Goal: Task Accomplishment & Management: Manage account settings

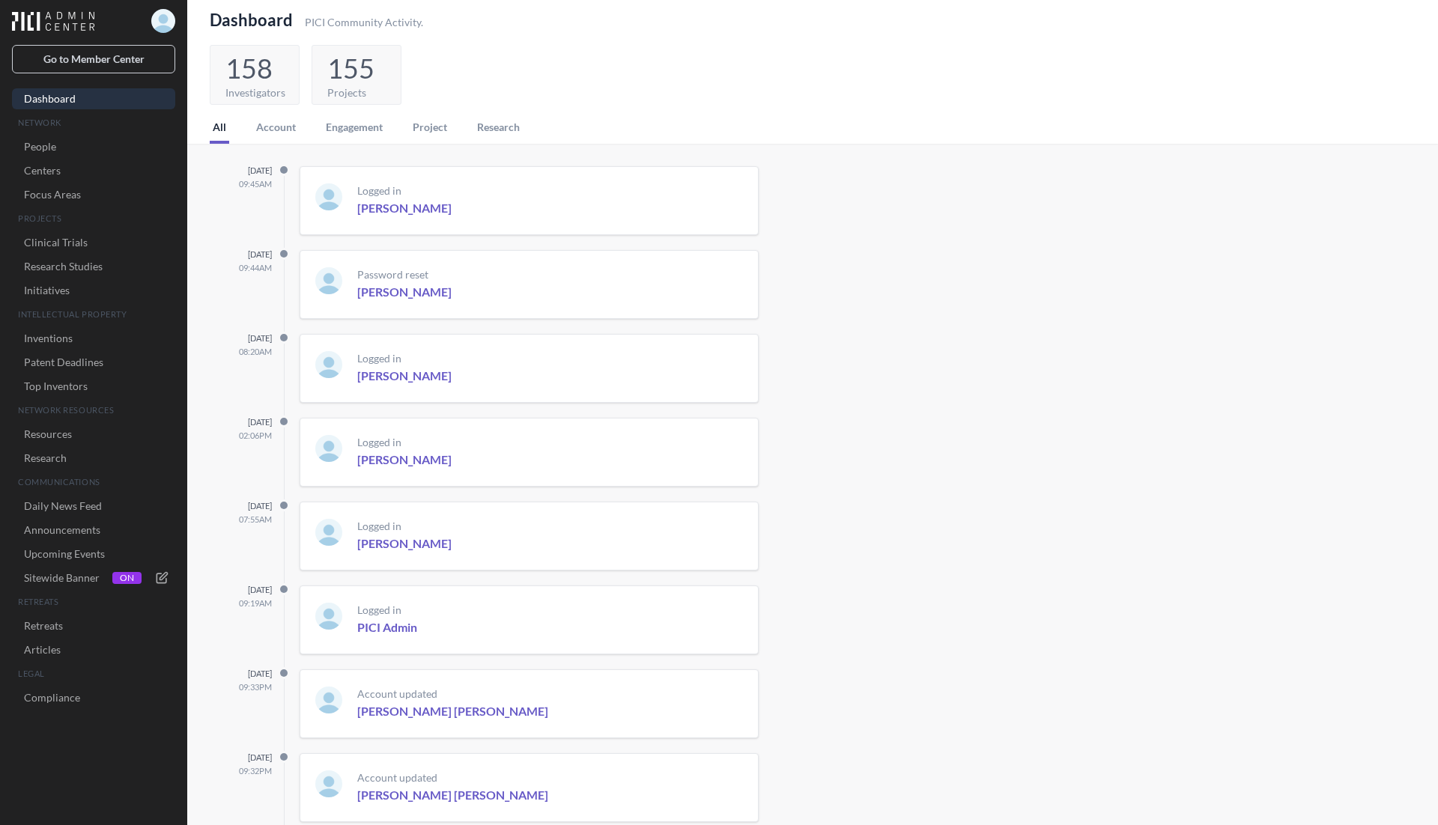
click at [158, 32] on div "Open user menu" at bounding box center [163, 21] width 24 height 24
click at [171, 25] on img "button" at bounding box center [163, 21] width 24 height 24
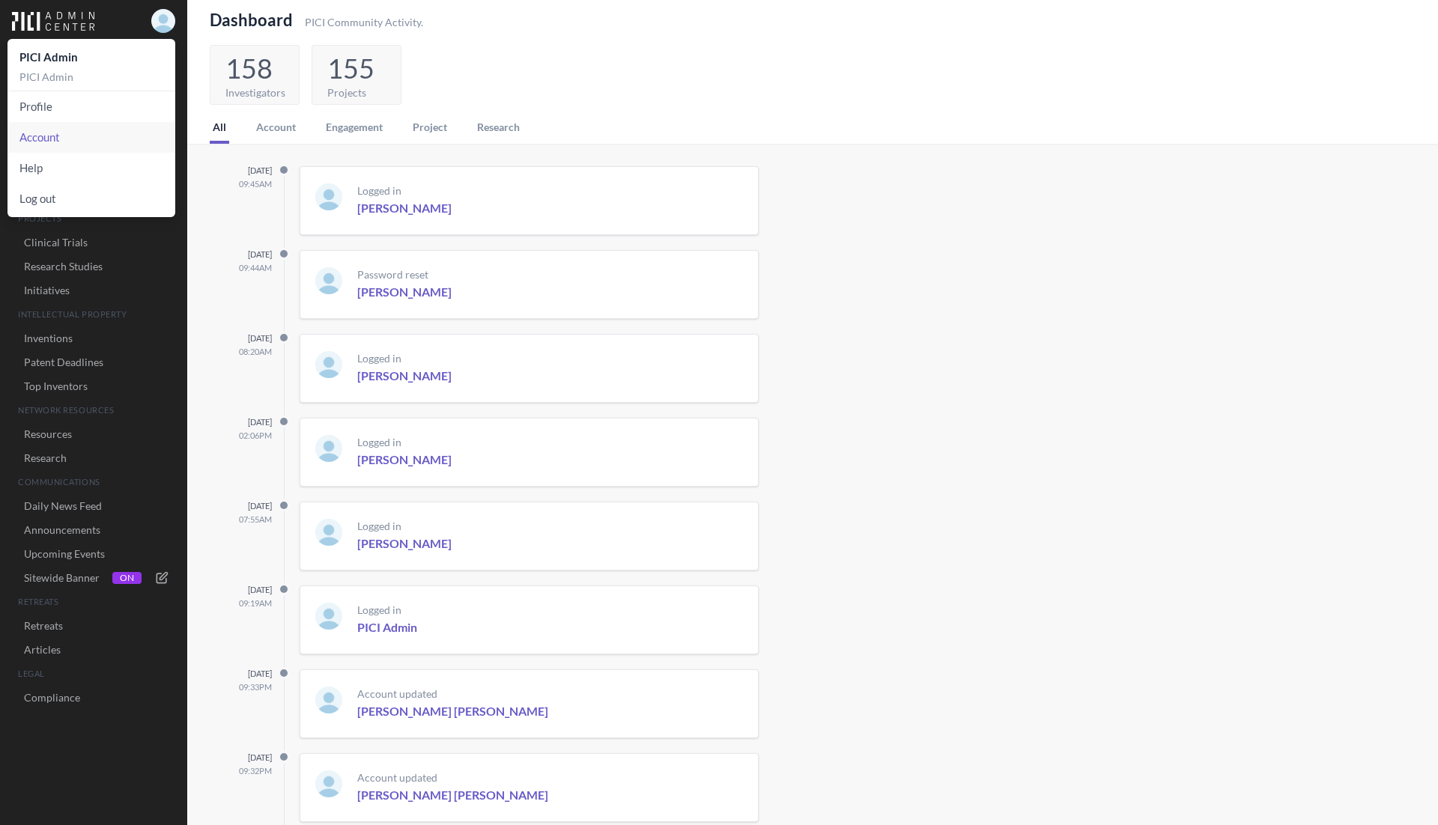
click at [80, 140] on link "Account" at bounding box center [91, 137] width 168 height 31
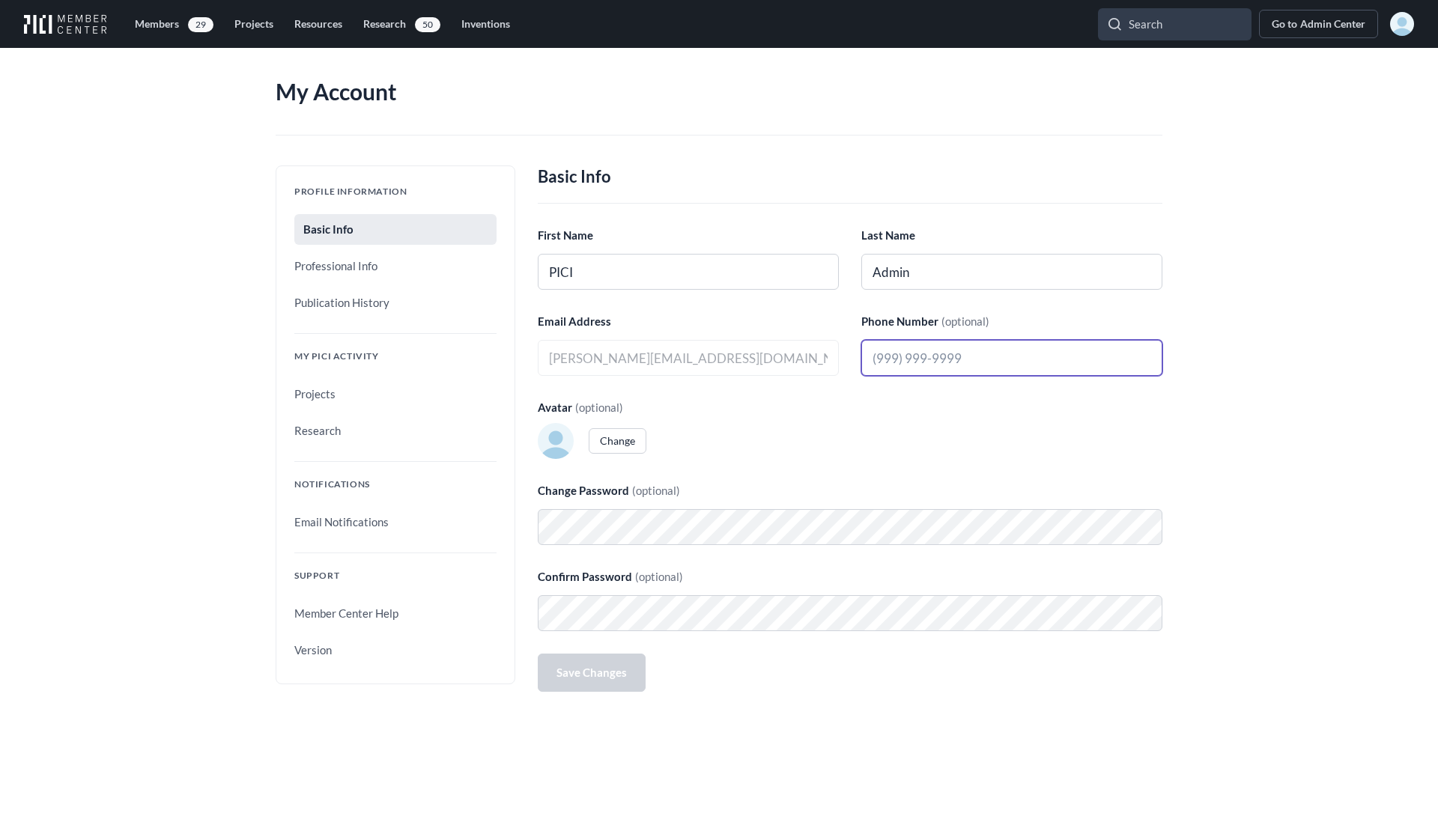
type input "[PERSON_NAME][EMAIL_ADDRESS][DOMAIN_NAME]"
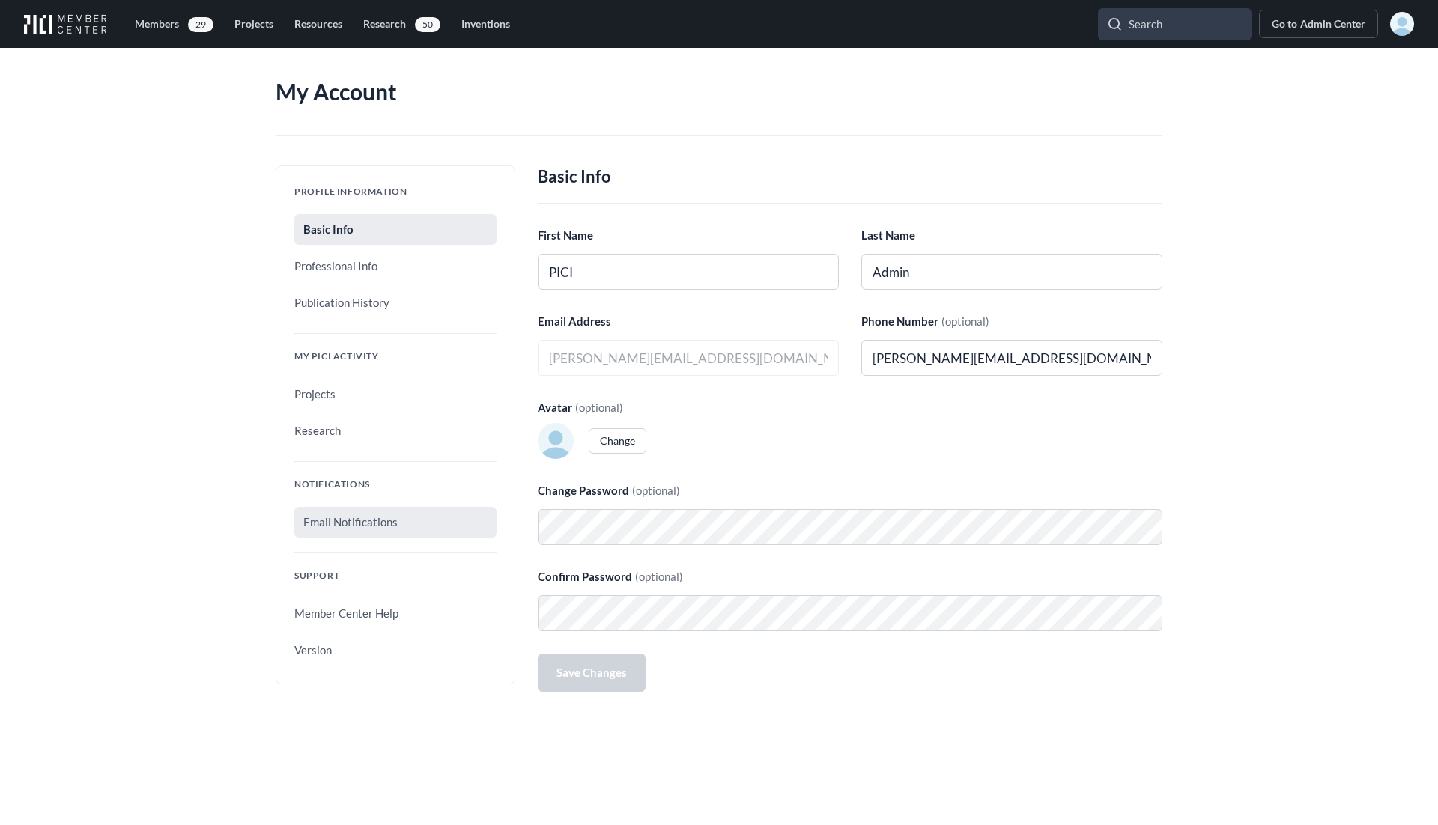
click at [341, 529] on link "Email Notifications" at bounding box center [395, 522] width 202 height 31
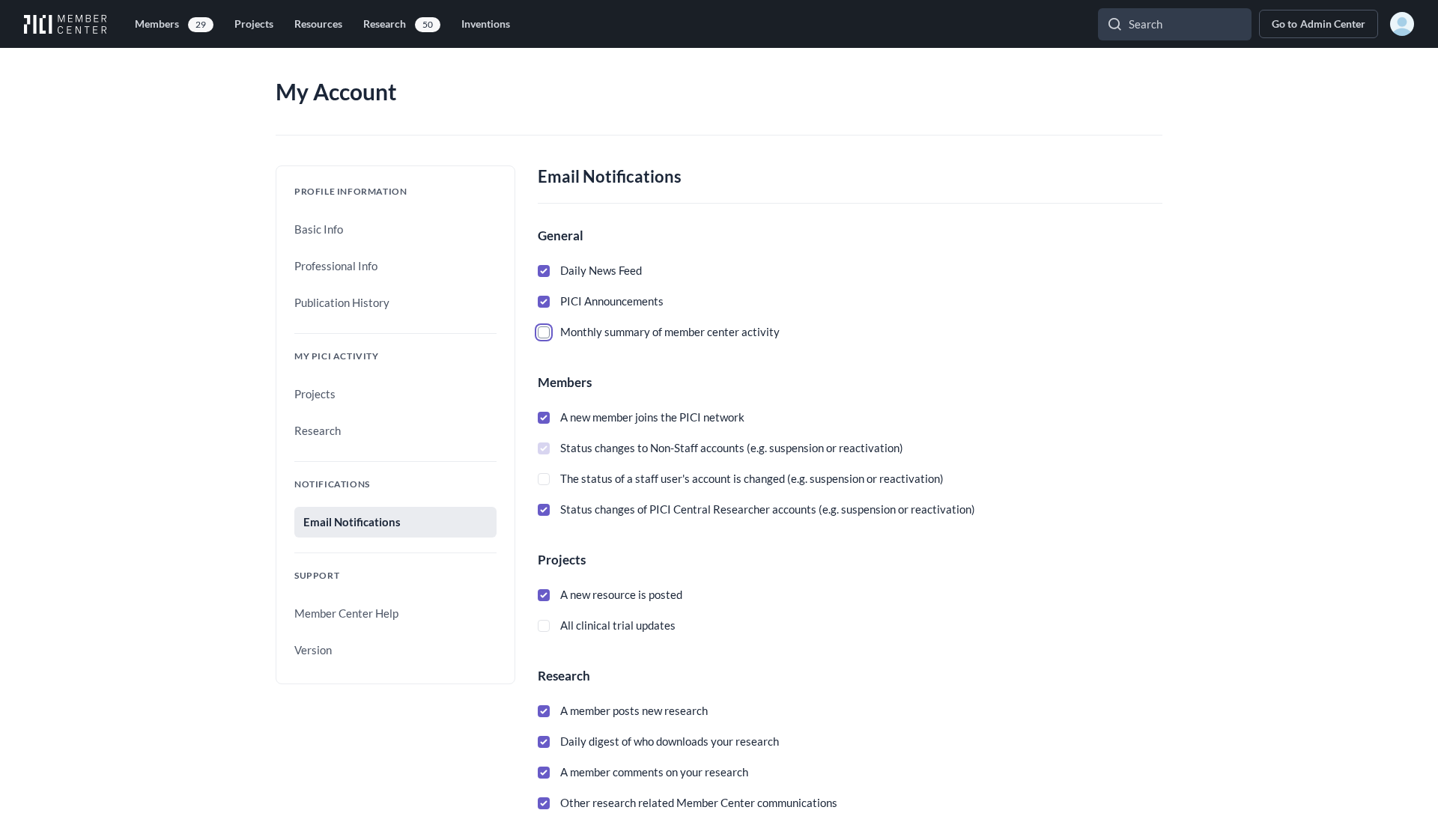
click at [542, 332] on input "Monthly summary of member center activity" at bounding box center [544, 332] width 12 height 12
checkbox input "false"
click at [580, 478] on span "The status of a staff user's account is changed (e.g. suspension or reactivatio…" at bounding box center [747, 478] width 394 height 19
